Goal: Navigation & Orientation: Find specific page/section

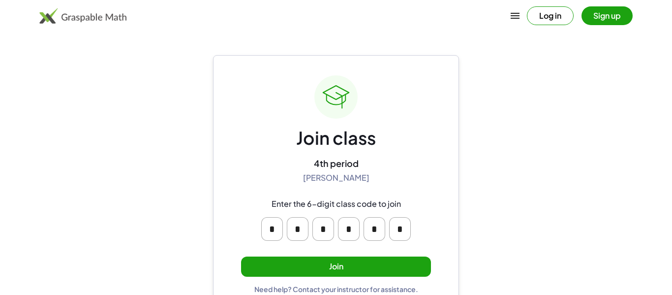
click at [282, 270] on button "Join" at bounding box center [336, 266] width 190 height 20
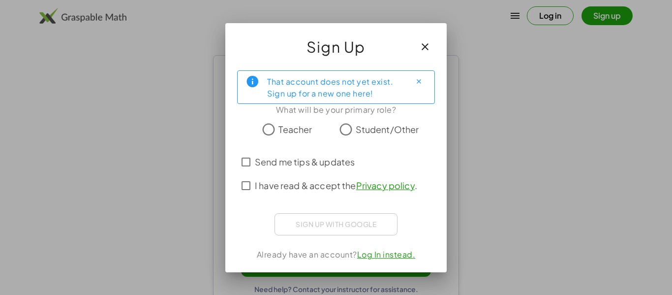
click at [365, 135] on span "Student/Other" at bounding box center [387, 129] width 63 height 13
click at [257, 161] on span "Send me tips & updates" at bounding box center [305, 161] width 100 height 13
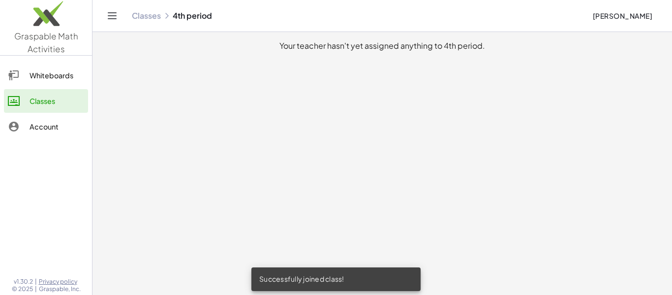
click at [74, 75] on div "Whiteboards" at bounding box center [57, 75] width 55 height 12
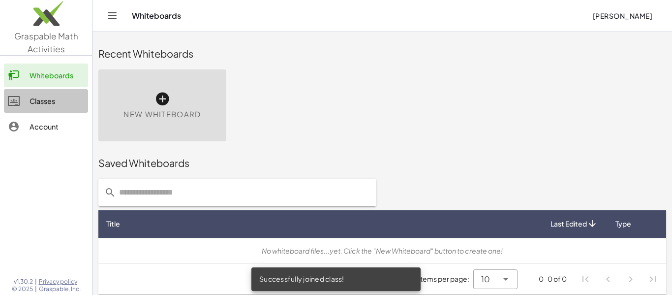
click at [53, 106] on div "Classes" at bounding box center [57, 101] width 55 height 12
